Goal: Information Seeking & Learning: Check status

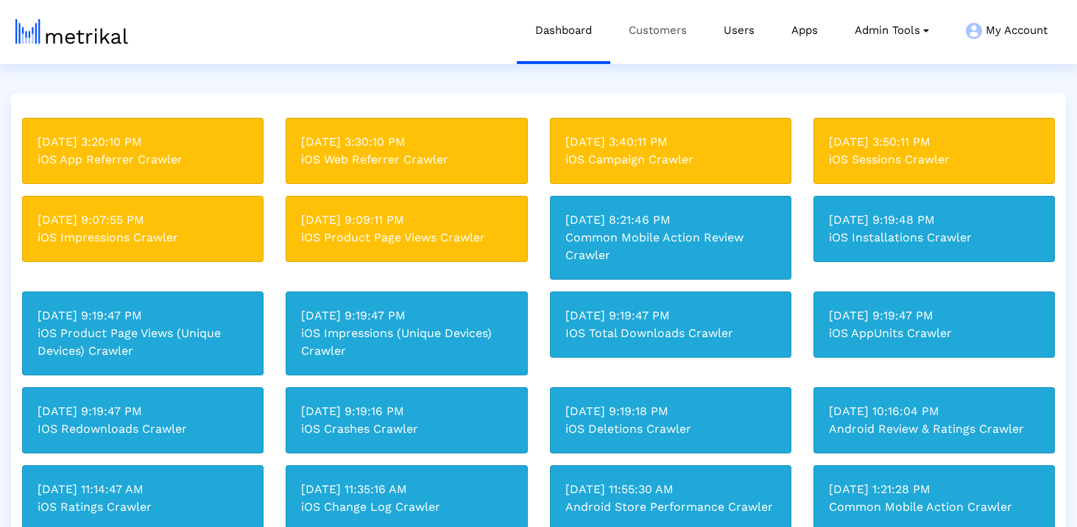
click at [668, 29] on link "Customers" at bounding box center [657, 30] width 95 height 61
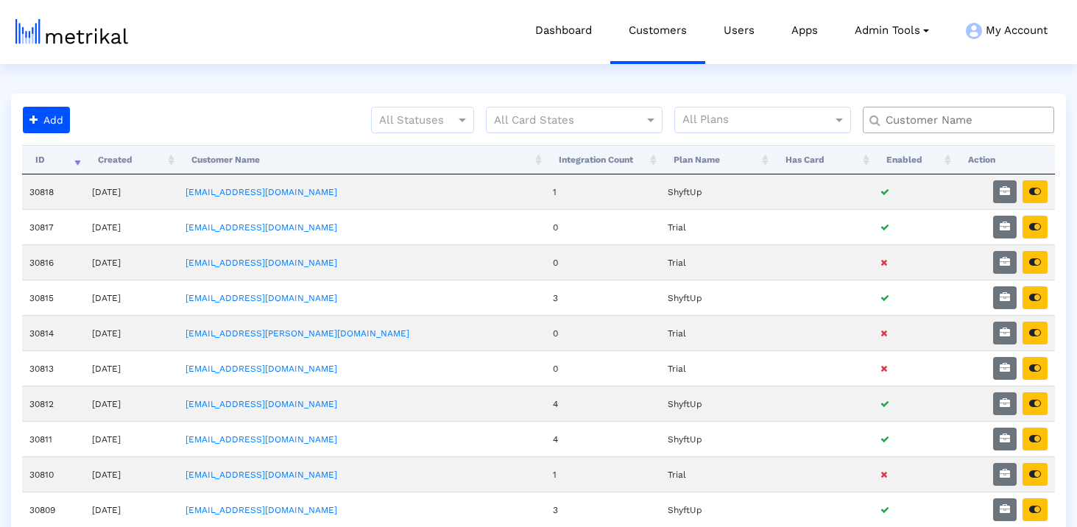
click at [917, 116] on input "text" at bounding box center [961, 120] width 173 height 15
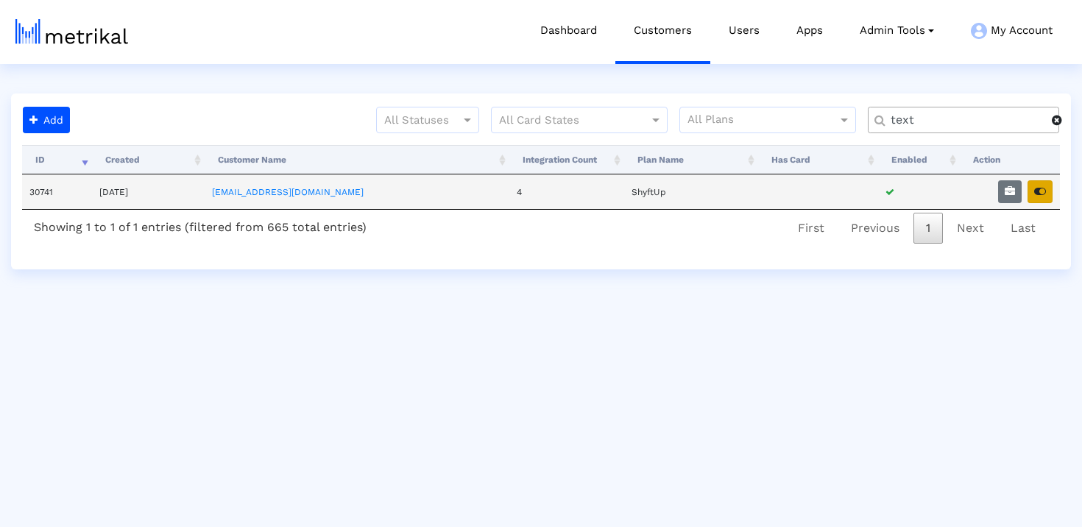
type input "text"
click at [1035, 187] on icon "button" at bounding box center [1040, 191] width 12 height 10
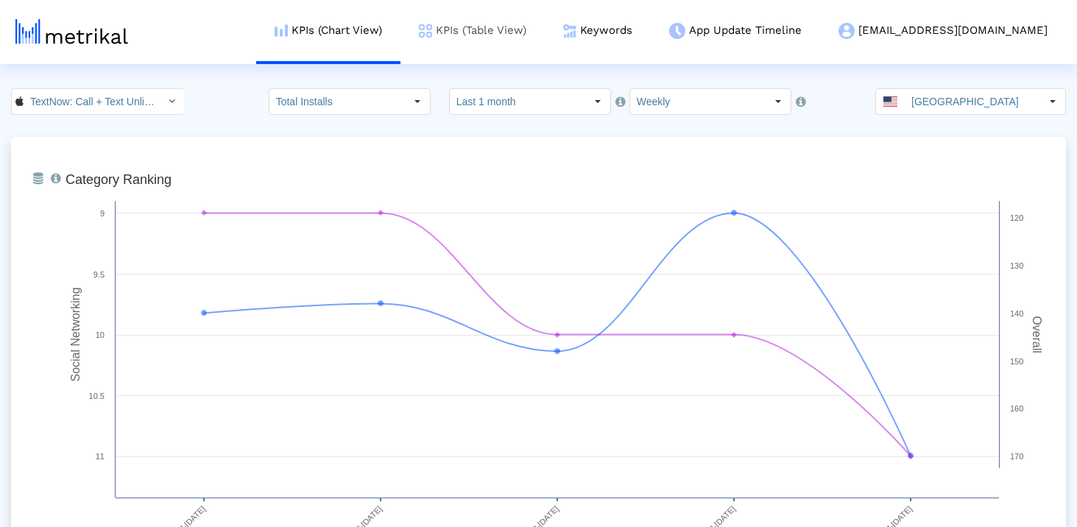
click at [545, 22] on link "KPIs (Table View)" at bounding box center [472, 30] width 144 height 61
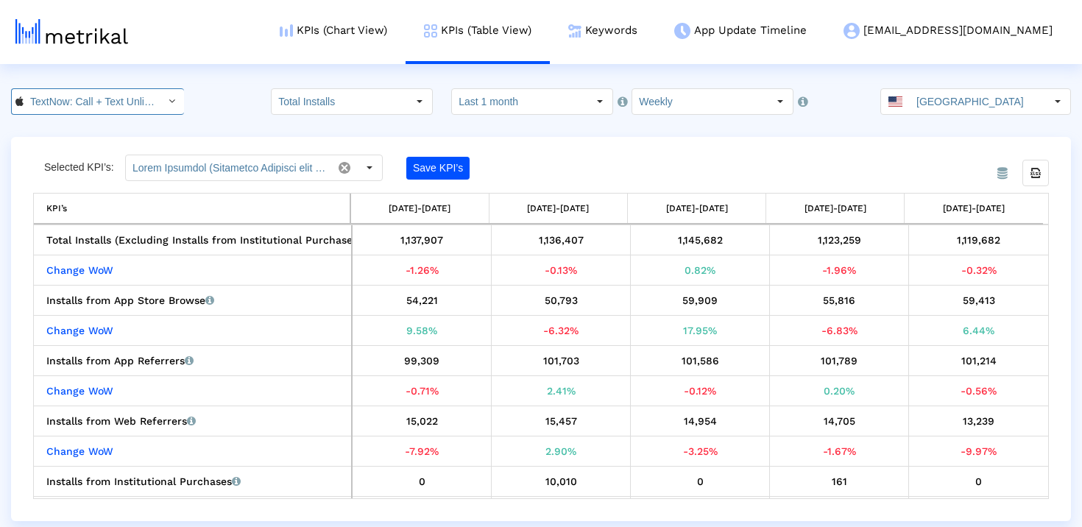
click at [138, 105] on input "TextNow: Call + Text Unlimited < 314716233 >" at bounding box center [90, 101] width 132 height 25
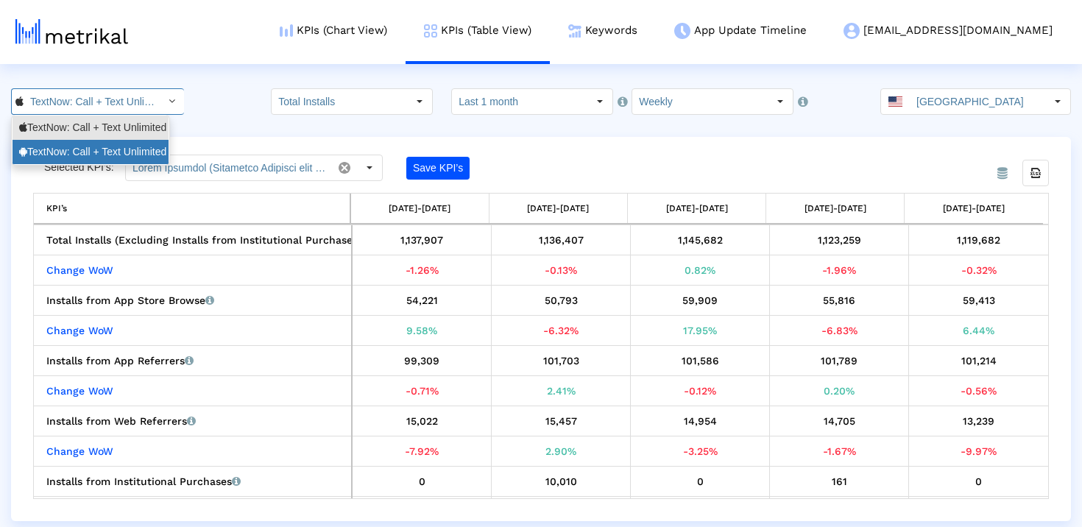
click at [138, 148] on div "TextNow: Call + Text Unlimited <com.enflick.android.TextNow>" at bounding box center [90, 152] width 143 height 14
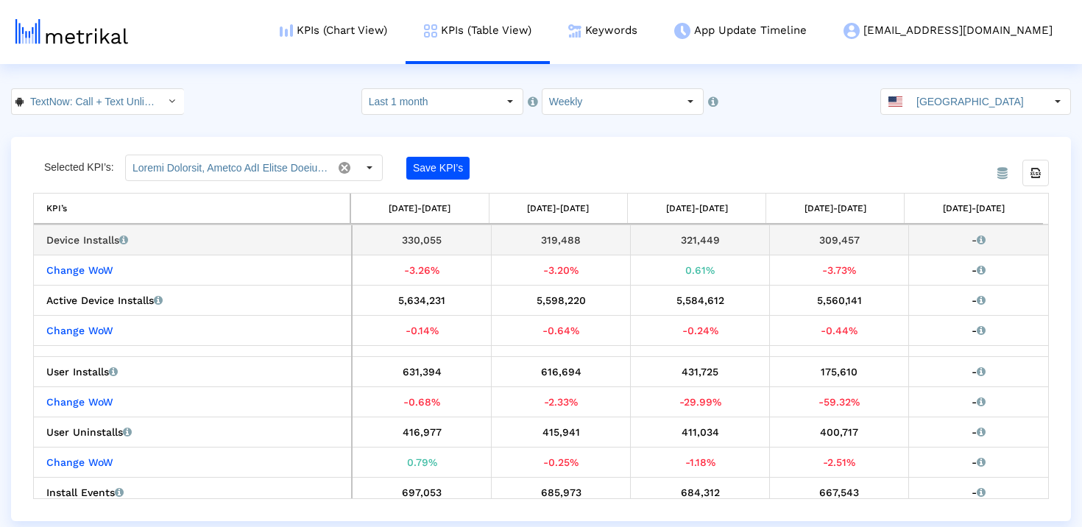
drag, startPoint x: 868, startPoint y: 239, endPoint x: 779, endPoint y: 239, distance: 89.1
click at [779, 239] on div "309,457" at bounding box center [839, 239] width 128 height 19
drag, startPoint x: 675, startPoint y: 238, endPoint x: 722, endPoint y: 238, distance: 47.1
click at [722, 238] on div "321,449" at bounding box center [700, 239] width 128 height 19
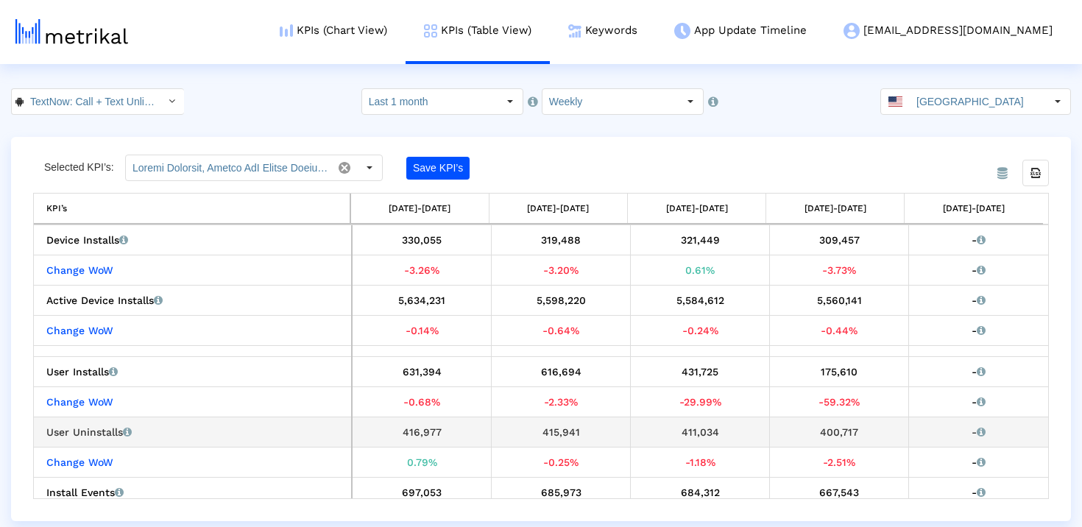
drag, startPoint x: 383, startPoint y: 431, endPoint x: 863, endPoint y: 434, distance: 479.2
click at [863, 434] on tr "User Uninstalls Number of times that the app was uninstalled by unique users fr…" at bounding box center [541, 432] width 1014 height 30
